Goal: Task Accomplishment & Management: Manage account settings

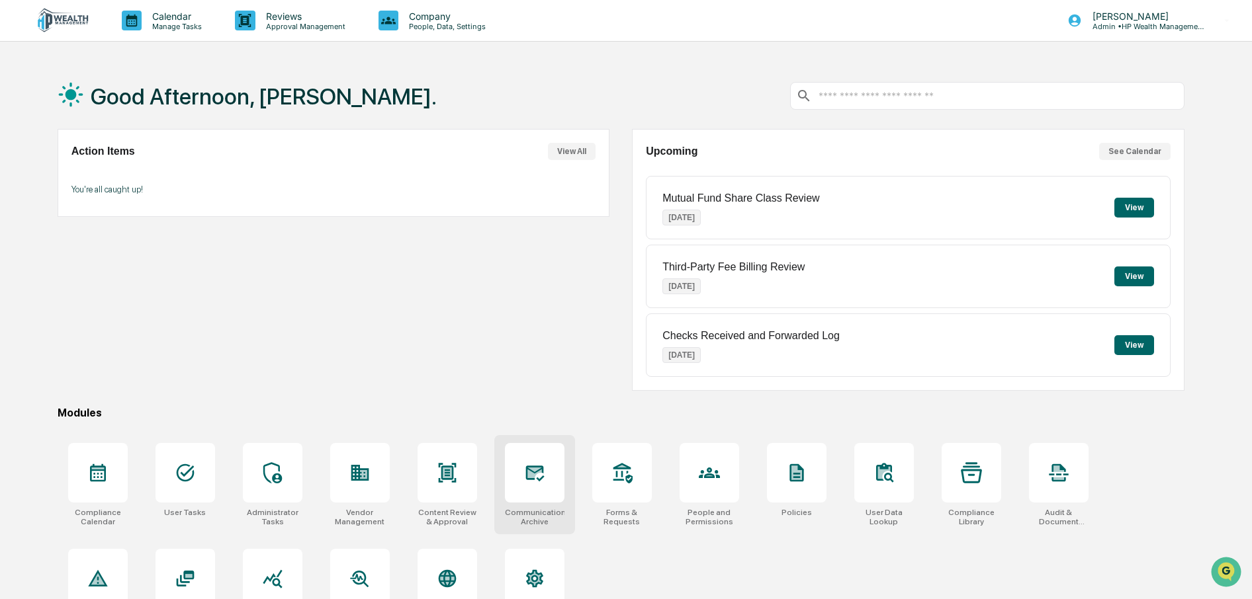
click at [537, 479] on icon at bounding box center [534, 474] width 19 height 16
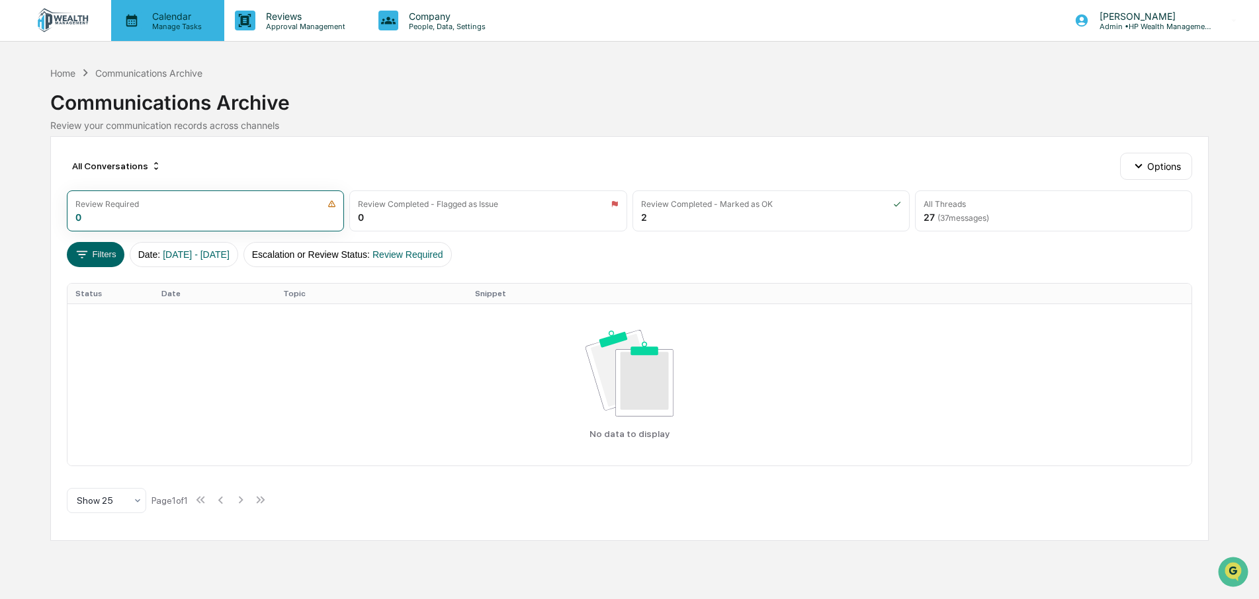
click at [169, 27] on p "Manage Tasks" at bounding box center [175, 26] width 67 height 9
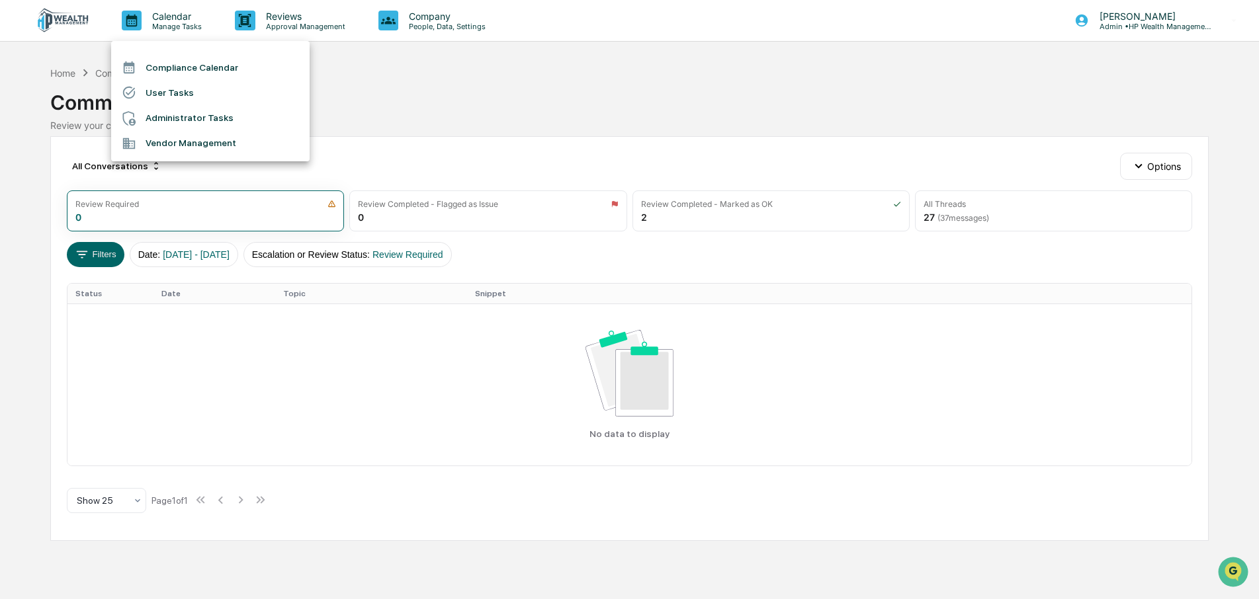
click at [177, 62] on li "Compliance Calendar" at bounding box center [210, 67] width 199 height 25
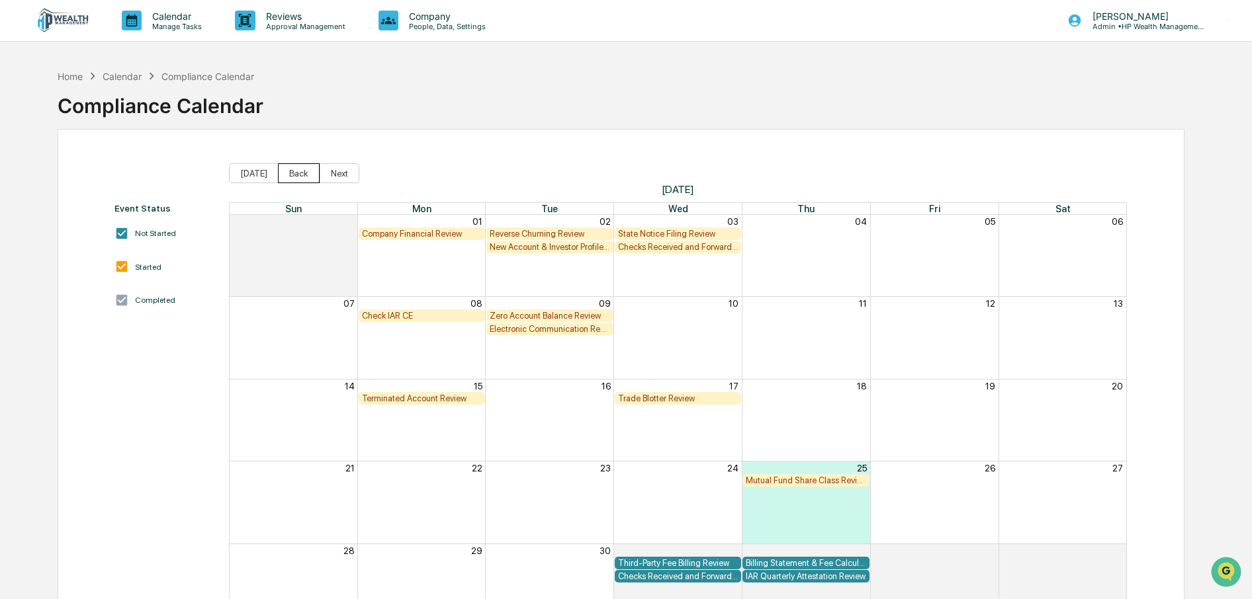
click at [292, 174] on button "Back" at bounding box center [299, 173] width 42 height 20
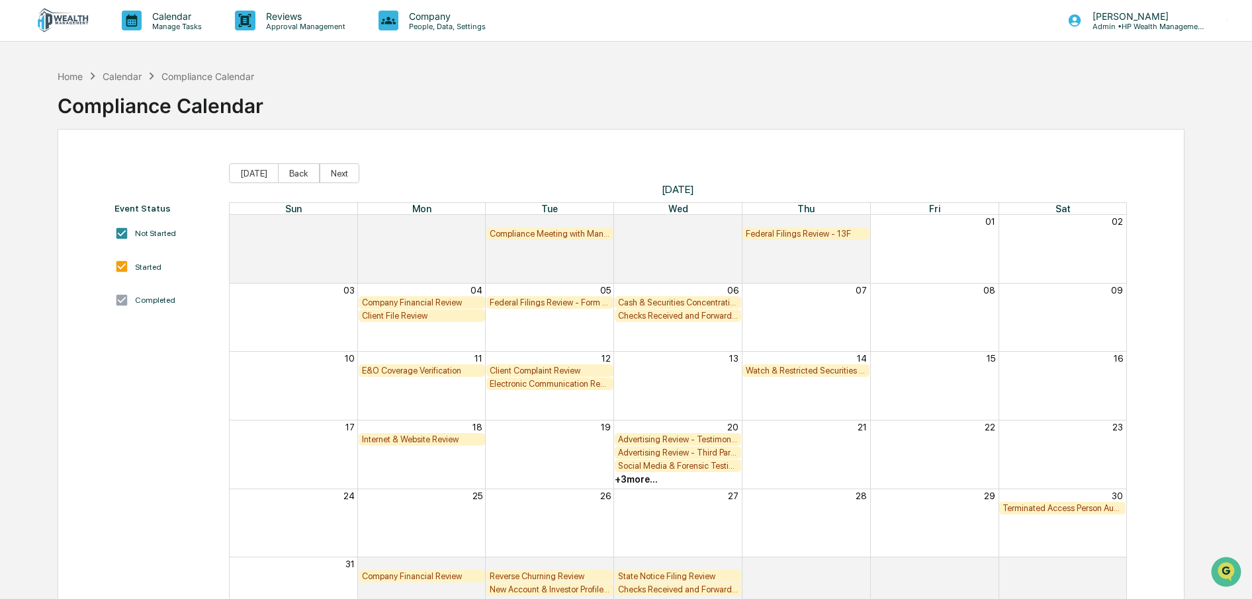
click at [292, 174] on button "Back" at bounding box center [299, 173] width 42 height 20
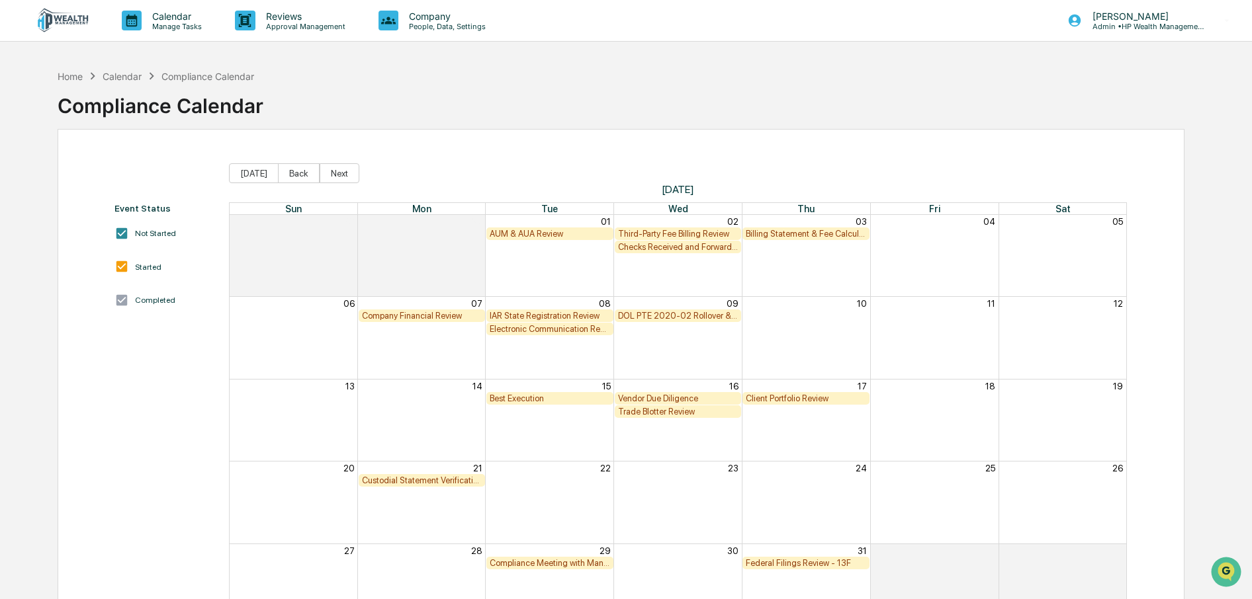
click at [292, 174] on button "Back" at bounding box center [299, 173] width 42 height 20
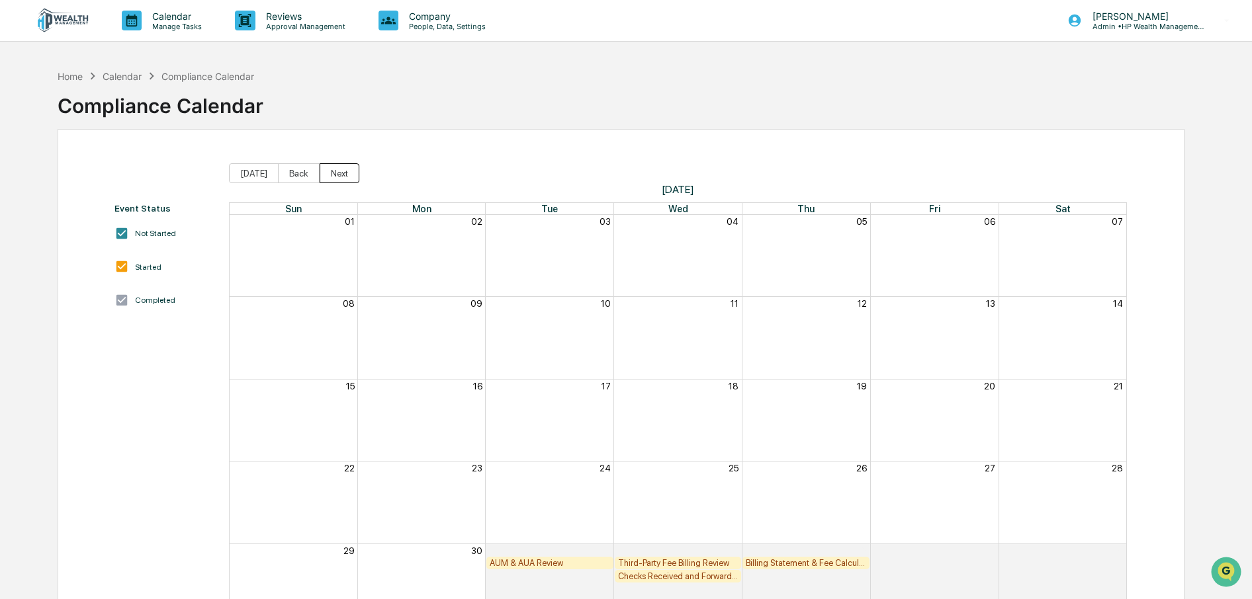
click at [326, 172] on button "Next" at bounding box center [340, 173] width 40 height 20
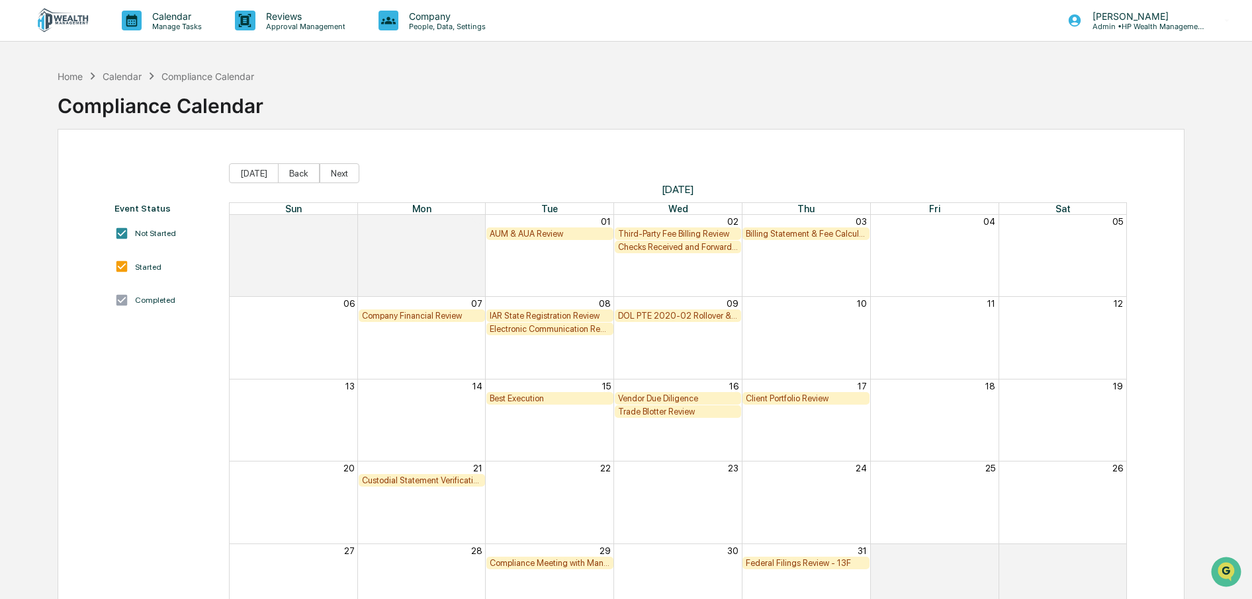
click at [326, 172] on button "Next" at bounding box center [340, 173] width 40 height 20
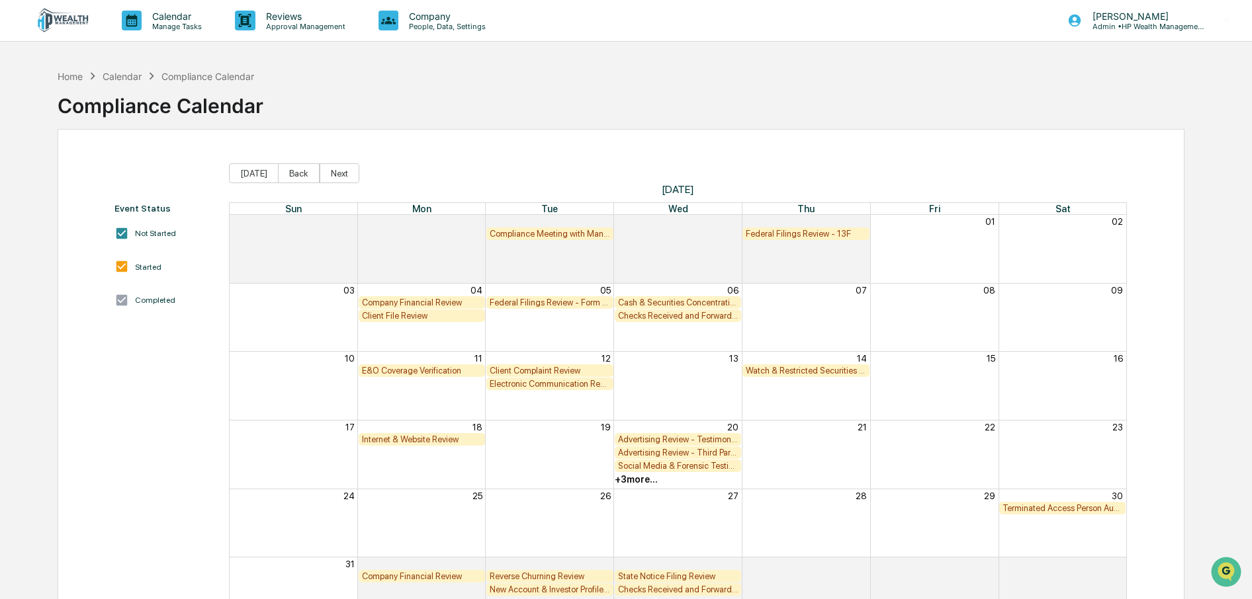
click at [326, 172] on button "Next" at bounding box center [340, 173] width 40 height 20
